Goal: Obtain resource: Obtain resource

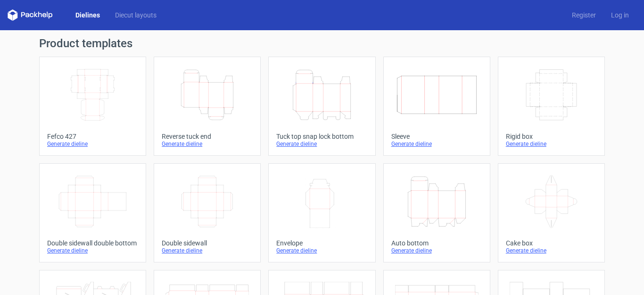
click at [211, 110] on icon "Height Depth Width" at bounding box center [206, 94] width 83 height 53
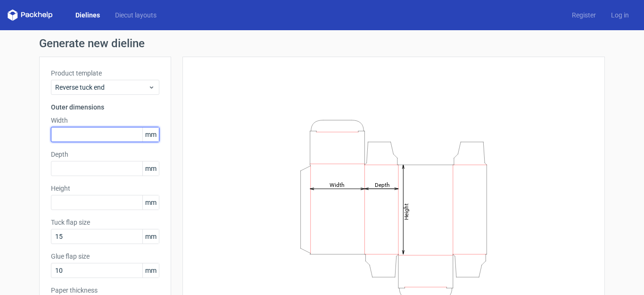
click at [122, 135] on input "text" at bounding box center [105, 134] width 108 height 15
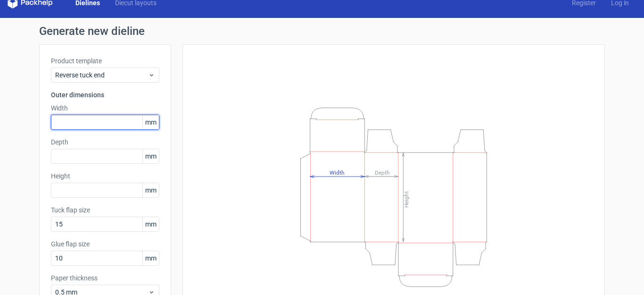
scroll to position [13, 0]
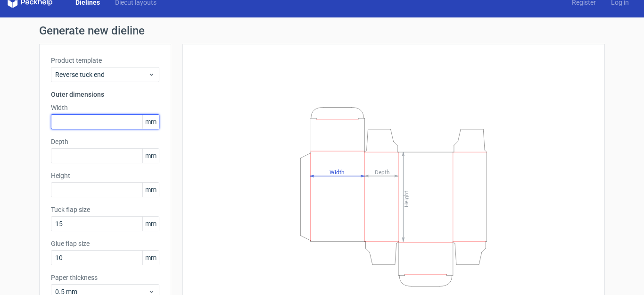
click at [97, 122] on input "text" at bounding box center [105, 121] width 108 height 15
type input "150"
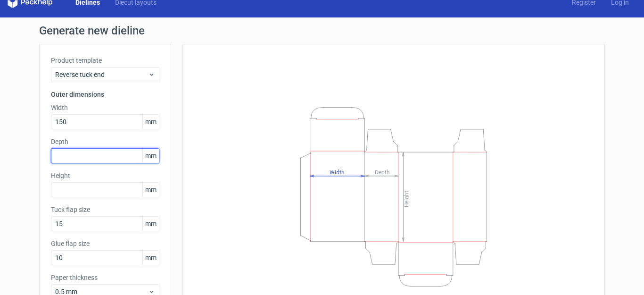
click at [102, 153] on input "text" at bounding box center [105, 155] width 108 height 15
type input "100"
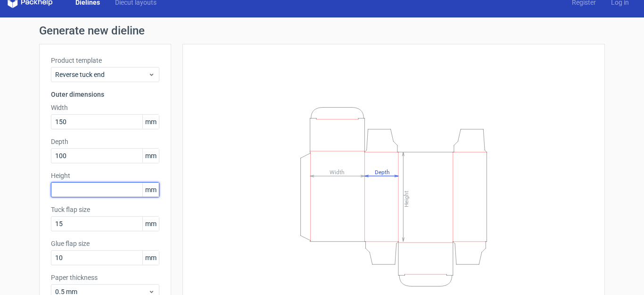
click at [96, 191] on input "text" at bounding box center [105, 189] width 108 height 15
type input "200"
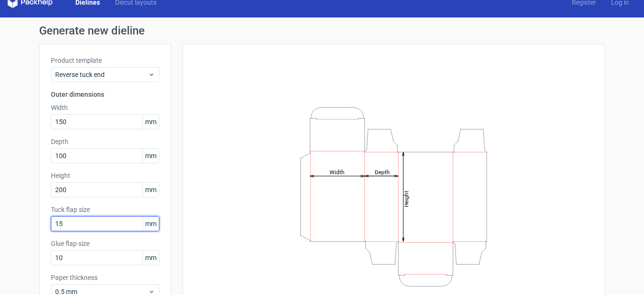
drag, startPoint x: 80, startPoint y: 225, endPoint x: 24, endPoint y: 218, distance: 56.1
click at [24, 218] on div "Generate new dieline Product template Reverse tuck end Outer dimensions Width 1…" at bounding box center [322, 186] width 644 height 339
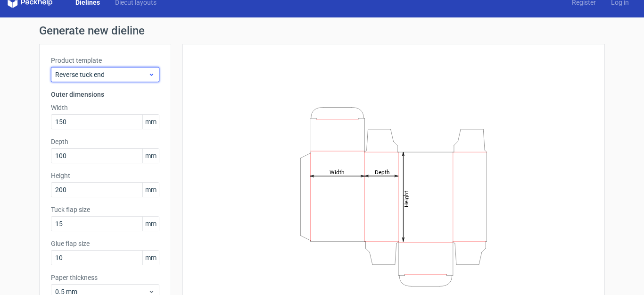
click at [150, 75] on use at bounding box center [151, 75] width 3 height 2
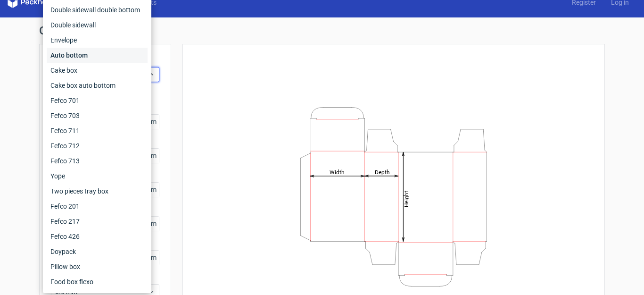
click at [63, 57] on div "Auto bottom" at bounding box center [97, 55] width 101 height 15
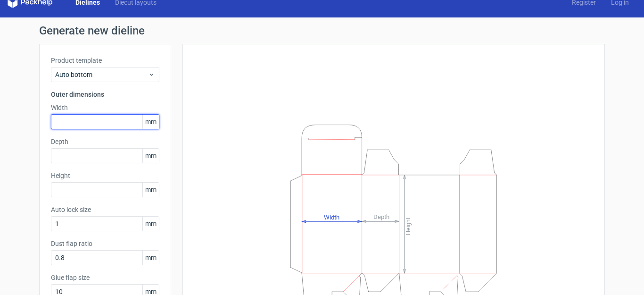
click at [82, 120] on input "text" at bounding box center [105, 121] width 108 height 15
type input "150"
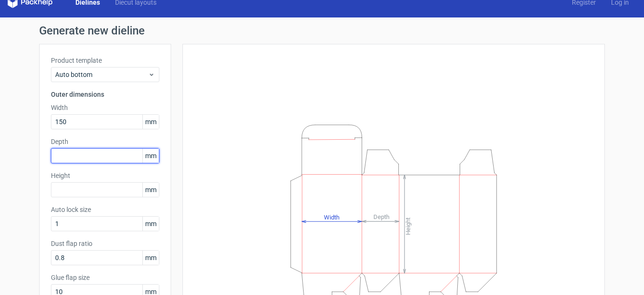
click at [96, 154] on input "text" at bounding box center [105, 155] width 108 height 15
type input "100"
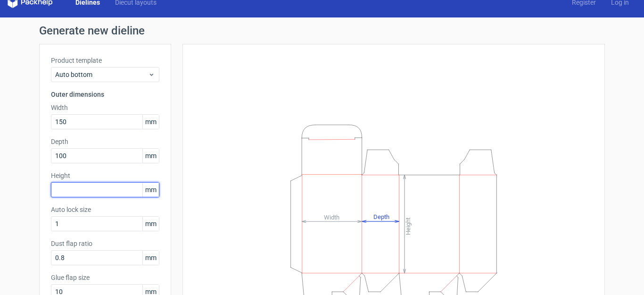
click at [84, 186] on input "text" at bounding box center [105, 189] width 108 height 15
type input "200"
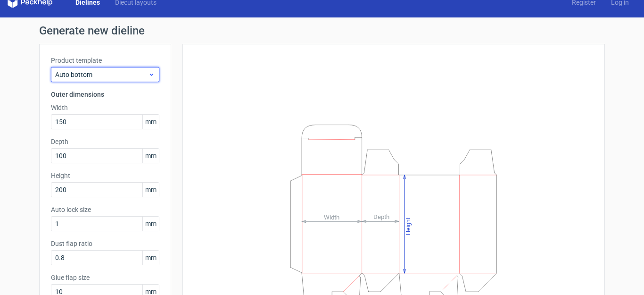
click at [150, 74] on use at bounding box center [151, 75] width 3 height 2
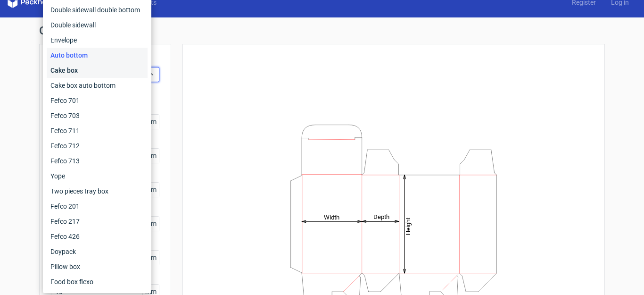
click at [82, 71] on div "Cake box" at bounding box center [97, 70] width 101 height 15
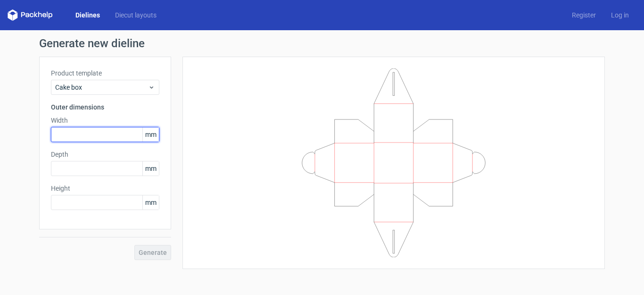
click at [93, 132] on input "text" at bounding box center [105, 134] width 108 height 15
type input "150"
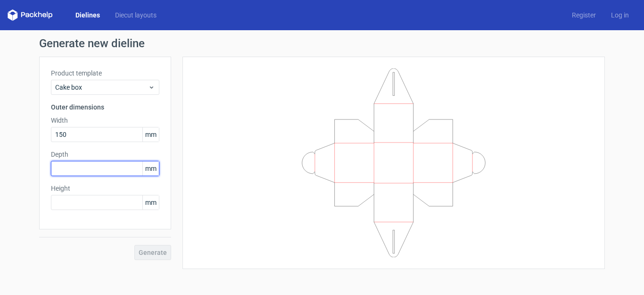
click at [107, 166] on input "text" at bounding box center [105, 168] width 108 height 15
type input "100"
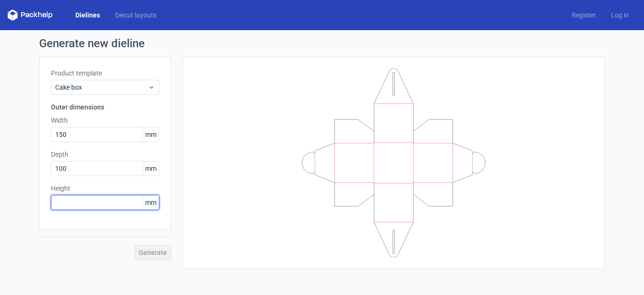
click at [91, 200] on input "text" at bounding box center [105, 202] width 108 height 15
type input "200"
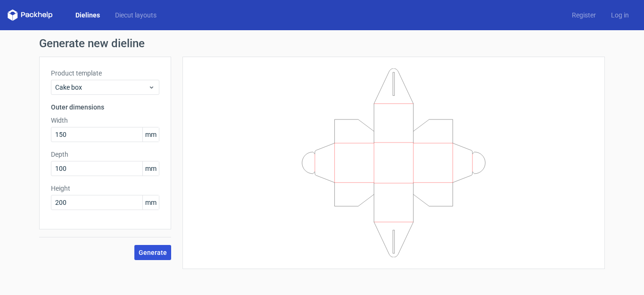
click at [158, 254] on span "Generate" at bounding box center [153, 252] width 28 height 7
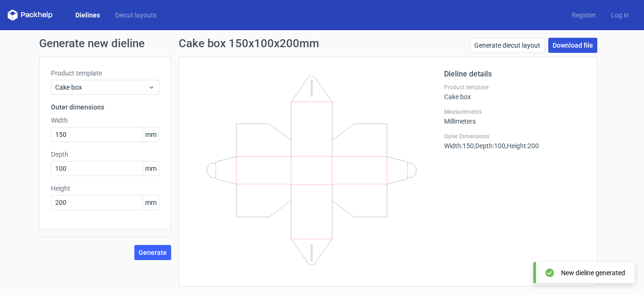
click at [568, 48] on link "Download file" at bounding box center [572, 45] width 49 height 15
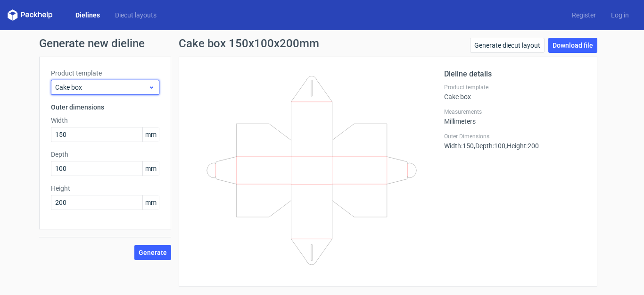
click at [151, 87] on use at bounding box center [151, 87] width 3 height 2
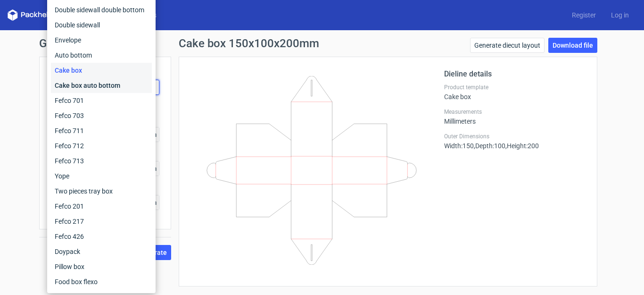
click at [101, 86] on div "Cake box auto bottom" at bounding box center [101, 85] width 101 height 15
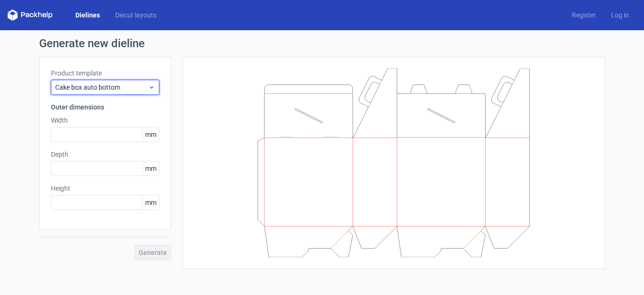
click at [109, 90] on span "Cake box auto bottom" at bounding box center [101, 86] width 93 height 9
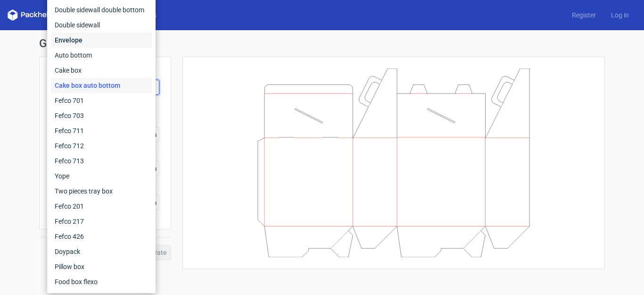
click at [94, 38] on div "Envelope" at bounding box center [101, 40] width 101 height 15
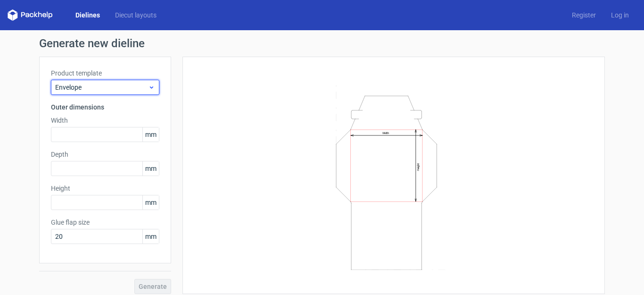
click at [115, 88] on span "Envelope" at bounding box center [101, 86] width 93 height 9
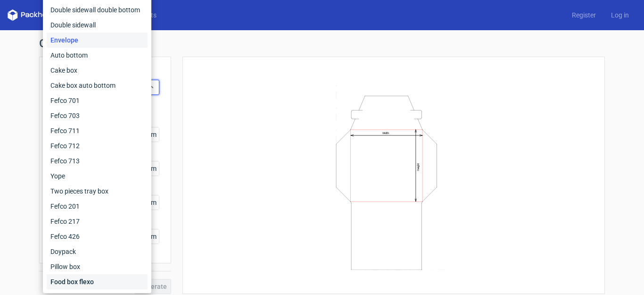
click at [74, 283] on div "Food box flexo" at bounding box center [97, 281] width 101 height 15
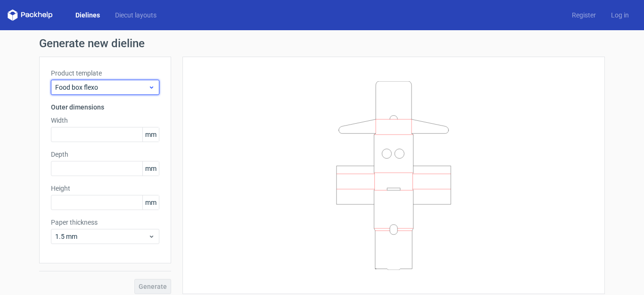
click at [120, 84] on span "Food box flexo" at bounding box center [101, 86] width 93 height 9
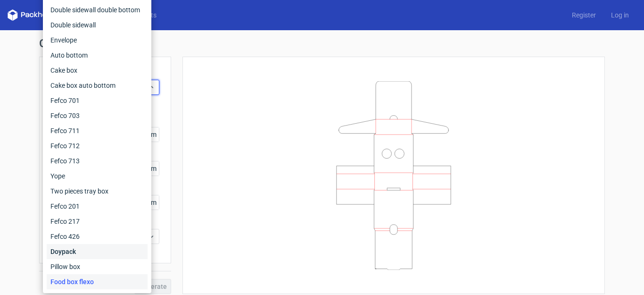
click at [73, 252] on div "Doypack" at bounding box center [97, 251] width 101 height 15
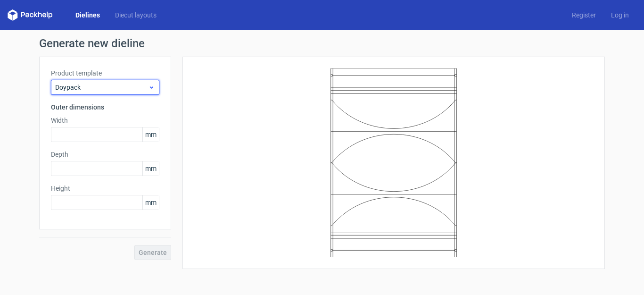
click at [128, 85] on span "Doypack" at bounding box center [101, 86] width 93 height 9
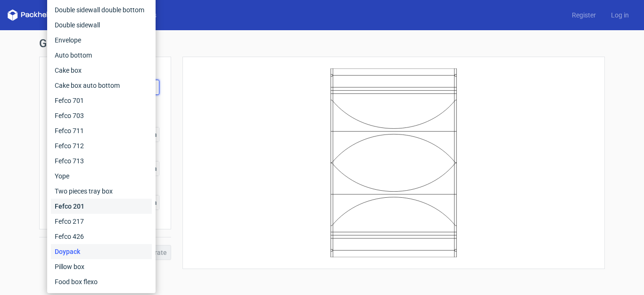
click at [93, 205] on div "Fefco 201" at bounding box center [101, 205] width 101 height 15
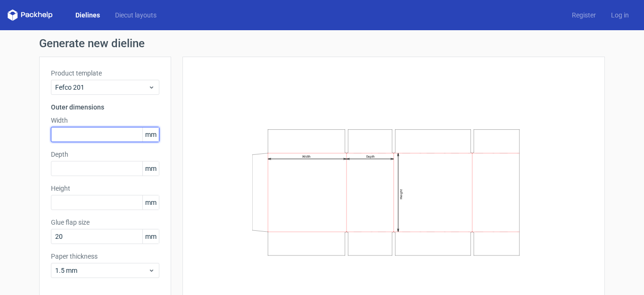
click at [110, 133] on input "text" at bounding box center [105, 134] width 108 height 15
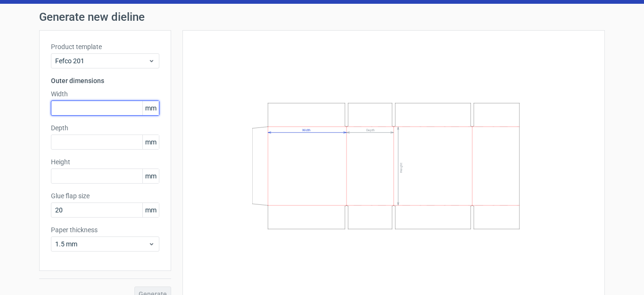
scroll to position [41, 0]
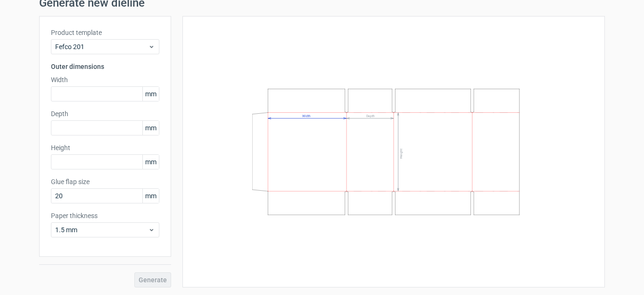
click at [300, 89] on icon "Width Depth Height" at bounding box center [393, 152] width 283 height 142
click at [226, 85] on div "Width Depth Height" at bounding box center [393, 151] width 399 height 247
click at [150, 47] on use at bounding box center [151, 47] width 3 height 2
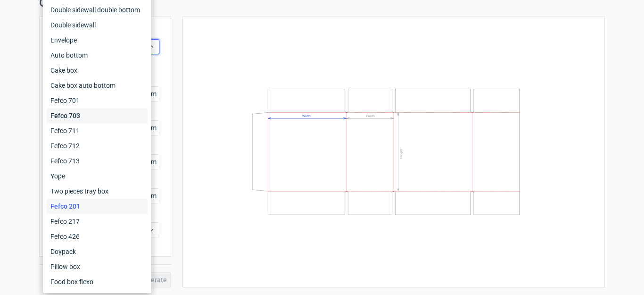
click at [93, 116] on div "Fefco 703" at bounding box center [97, 115] width 101 height 15
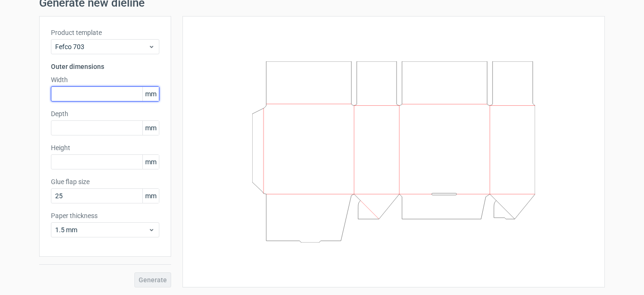
click at [101, 92] on input "text" at bounding box center [105, 93] width 108 height 15
type input "250"
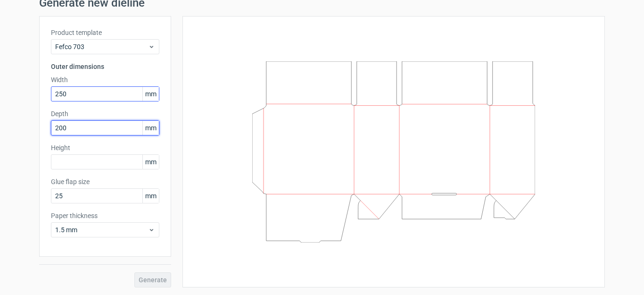
type input "200"
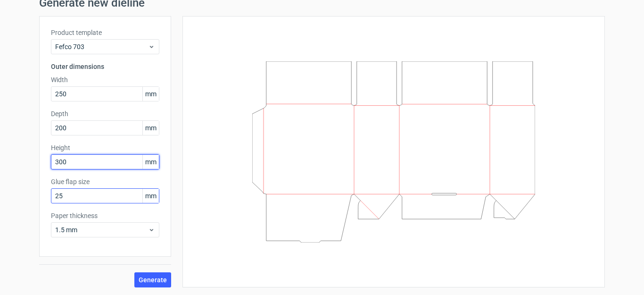
type input "300"
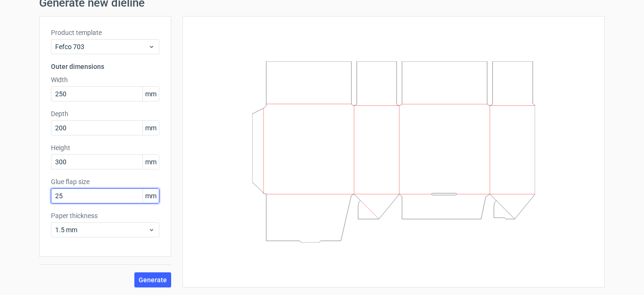
drag, startPoint x: 63, startPoint y: 194, endPoint x: 33, endPoint y: 194, distance: 30.6
click at [33, 194] on div "Generate new dieline Product template Fefco 703 Outer dimensions Width 250 mm D…" at bounding box center [322, 142] width 644 height 305
type input "1"
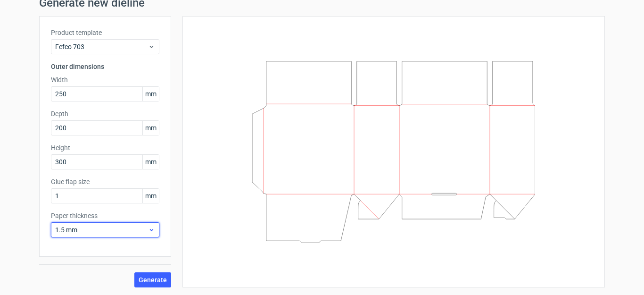
click at [94, 230] on span "1.5 mm" at bounding box center [101, 229] width 93 height 9
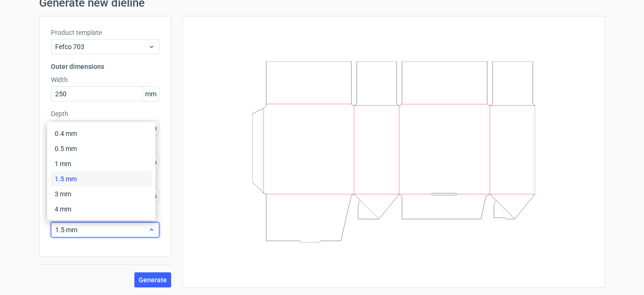
click at [148, 230] on icon at bounding box center [151, 230] width 7 height 8
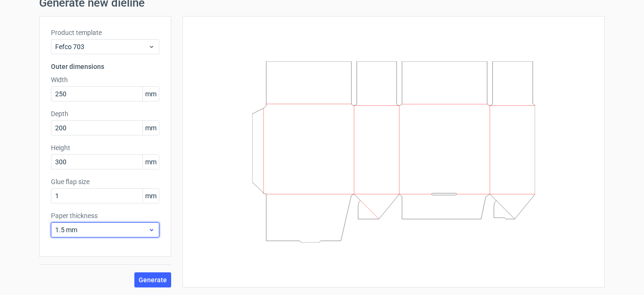
click at [150, 230] on use at bounding box center [151, 230] width 3 height 2
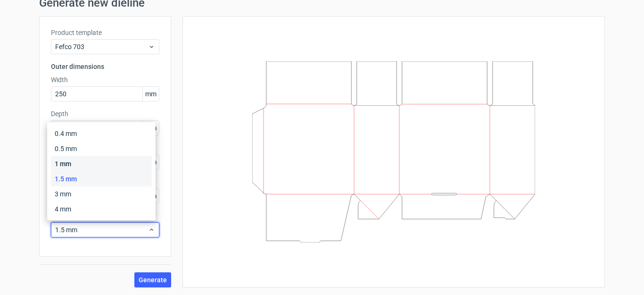
click at [72, 164] on div "1 mm" at bounding box center [101, 163] width 101 height 15
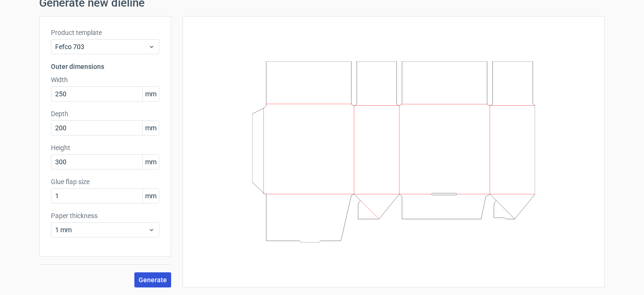
click at [151, 279] on span "Generate" at bounding box center [153, 279] width 28 height 7
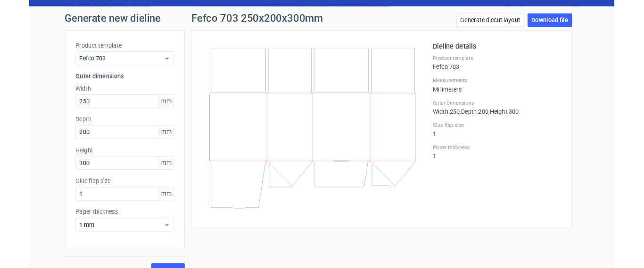
scroll to position [19, 0]
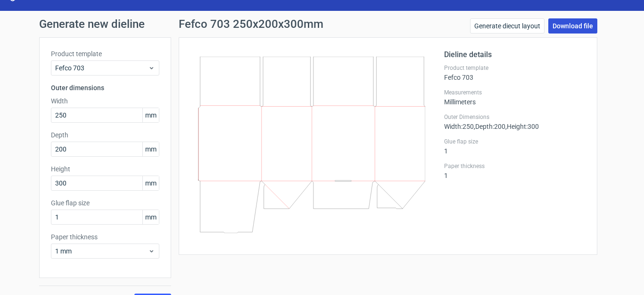
click at [567, 25] on link "Download file" at bounding box center [572, 25] width 49 height 15
